Goal: Transaction & Acquisition: Purchase product/service

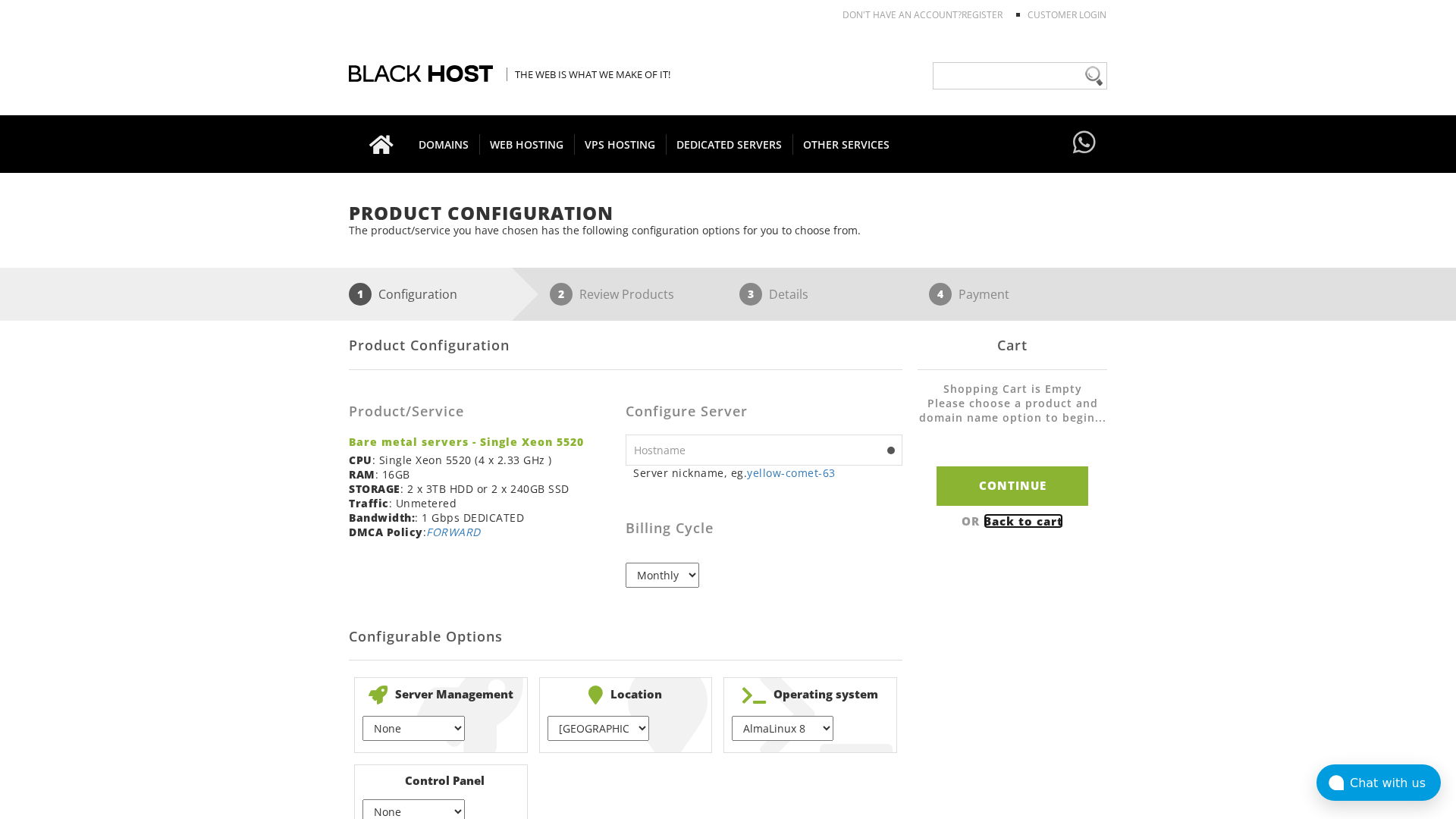
click at [1025, 520] on link "Back to cart" at bounding box center [1023, 520] width 80 height 15
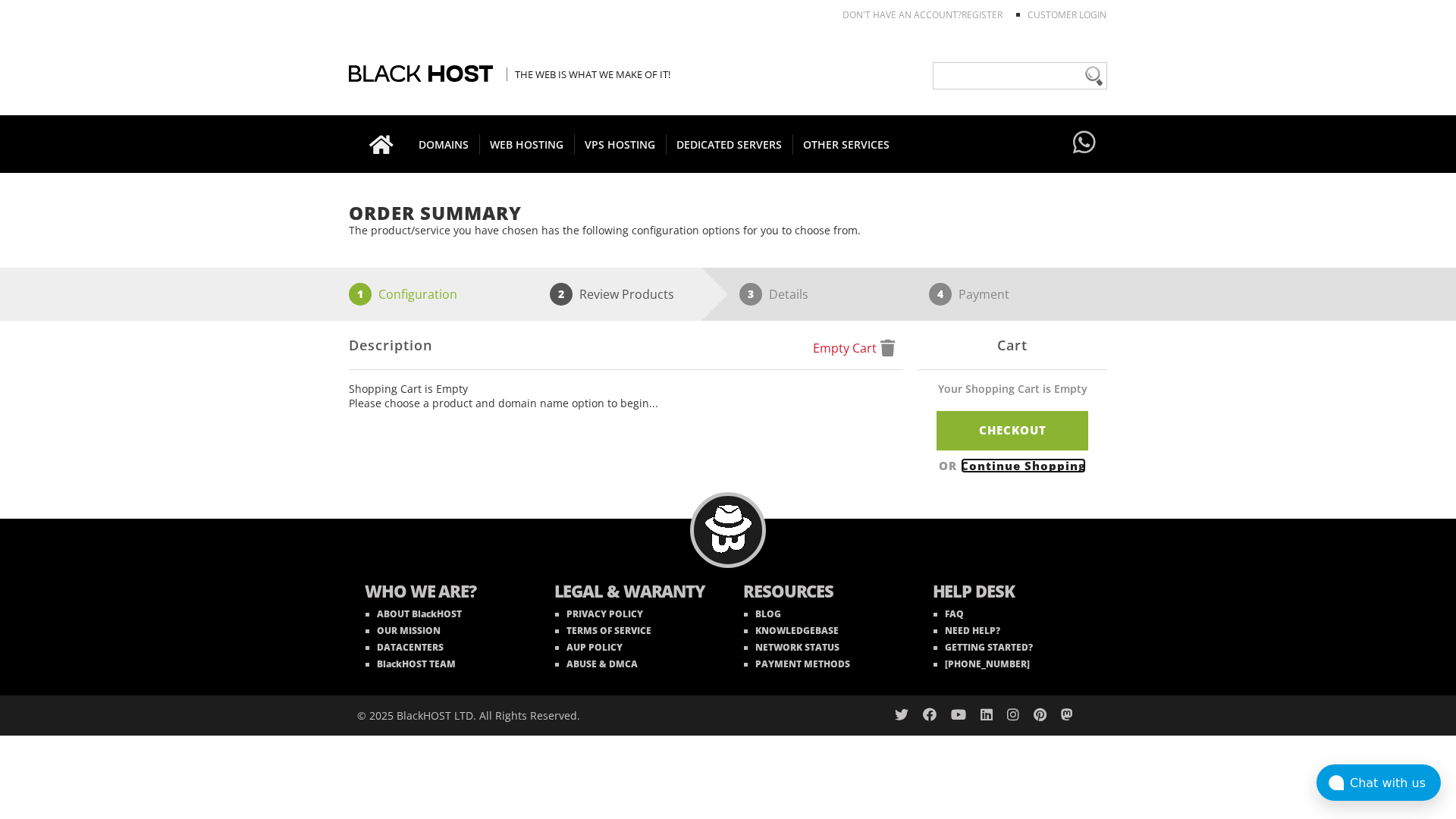
click at [1025, 465] on link "Continue Shopping" at bounding box center [1023, 465] width 125 height 15
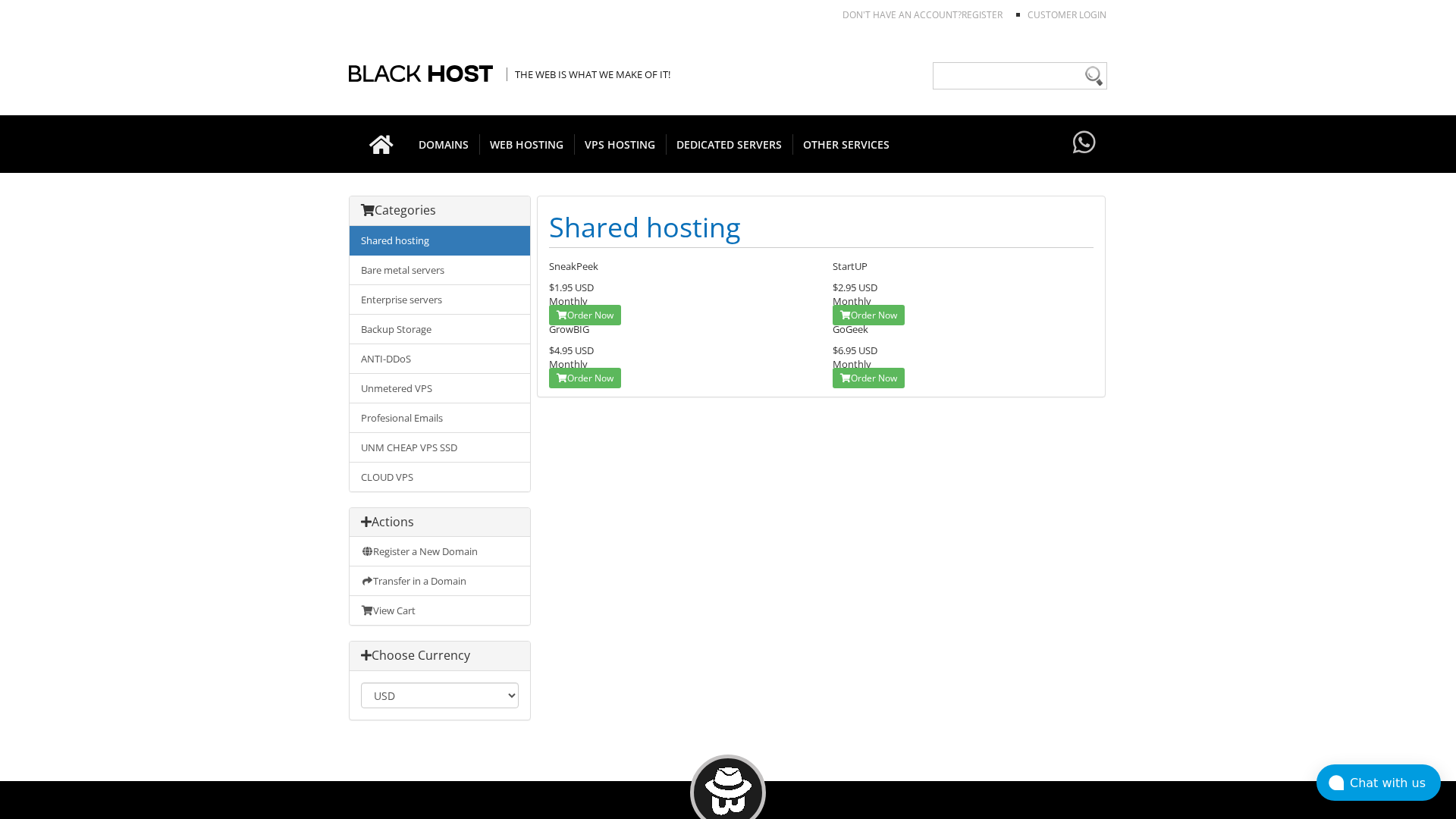
click at [440, 241] on link "Shared hosting" at bounding box center [439, 241] width 180 height 30
